Goal: Task Accomplishment & Management: Manage account settings

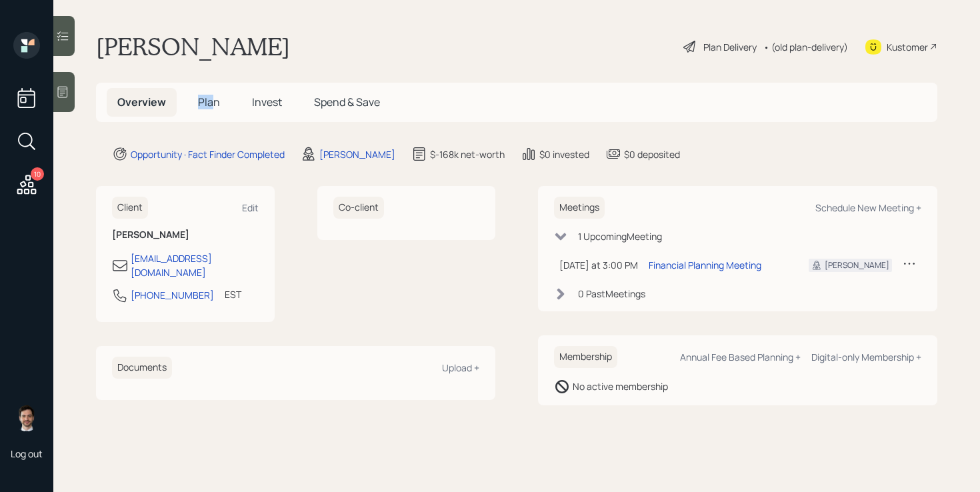
click at [211, 95] on span "Plan" at bounding box center [209, 102] width 22 height 15
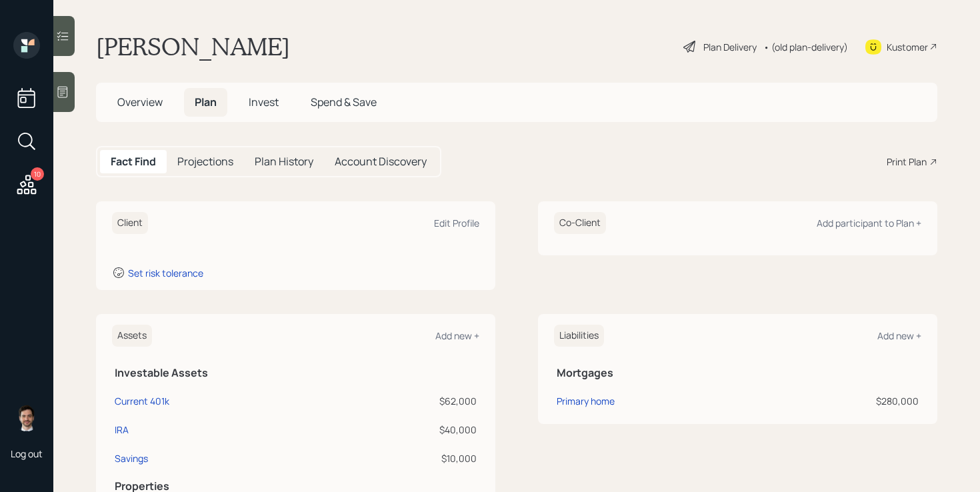
click at [508, 169] on div "Fact Find Projections Plan History Account Discovery Print Plan" at bounding box center [516, 161] width 841 height 31
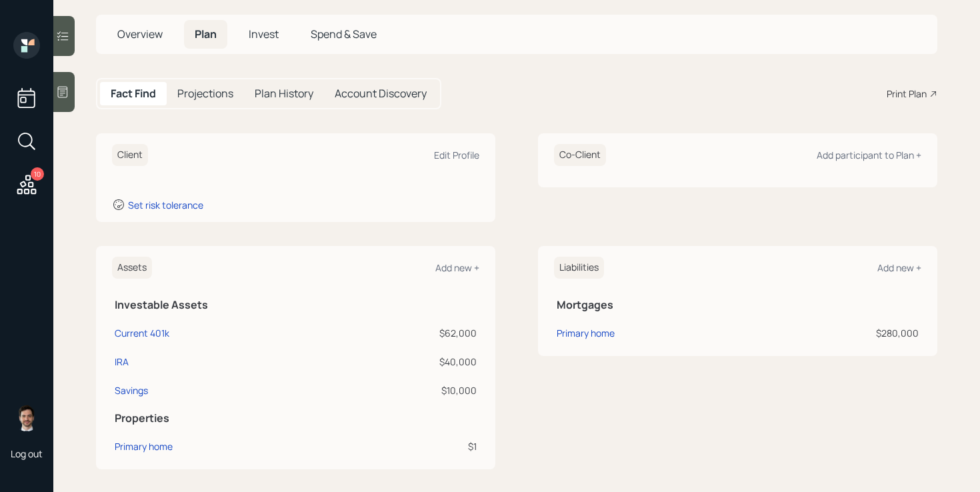
scroll to position [9, 0]
